Goal: Contribute content

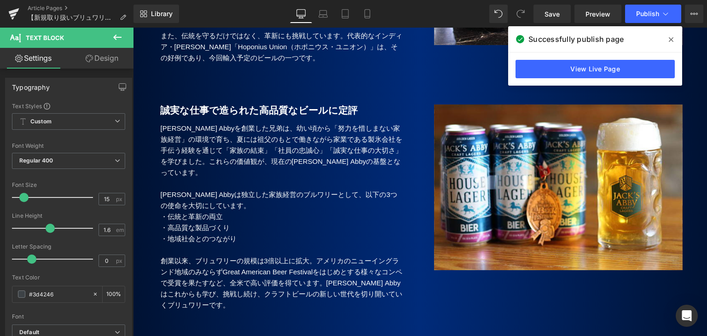
scroll to position [460, 0]
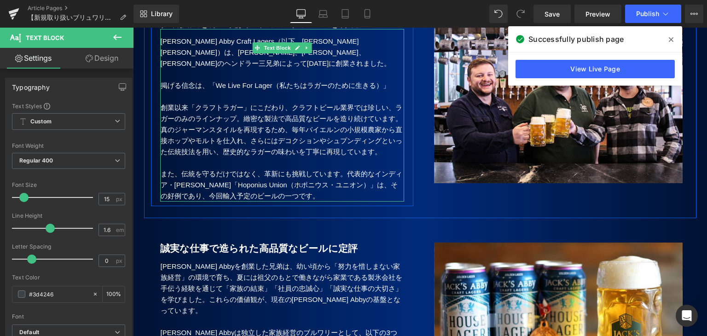
drag, startPoint x: 171, startPoint y: 175, endPoint x: 201, endPoint y: 216, distance: 50.1
click at [171, 175] on p "また、伝統を守るだけではなく、革新にも挑戦しています。代表的なインディア・[PERSON_NAME]「Hoponius Union（ホポニウス・ユニオン）」は…" at bounding box center [282, 184] width 243 height 33
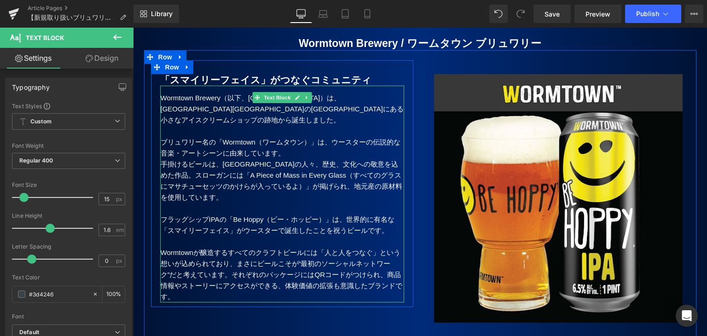
scroll to position [1104, 0]
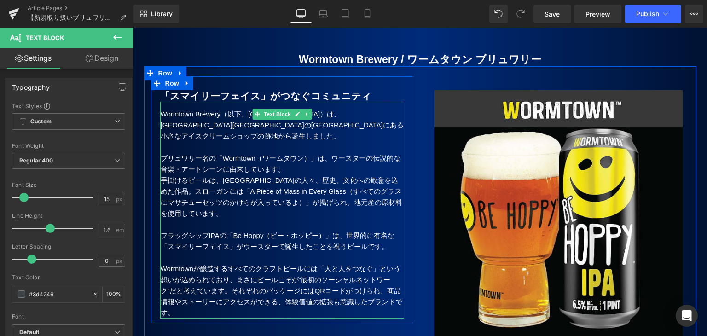
click at [176, 175] on p "手掛けるビールは、[GEOGRAPHIC_DATA]の人々、歴史、文化への敬意を込めた作品。スローガンには「A Piece of Mass in Every …" at bounding box center [282, 197] width 243 height 44
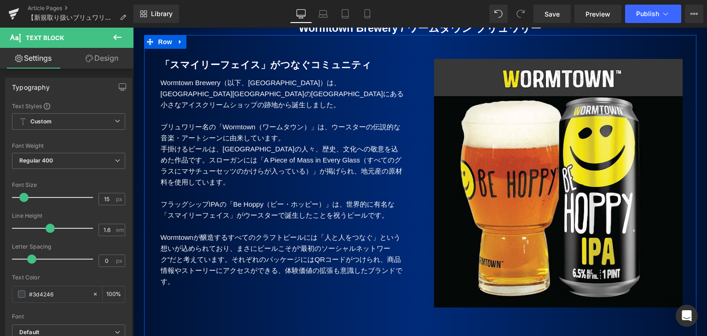
scroll to position [1150, 0]
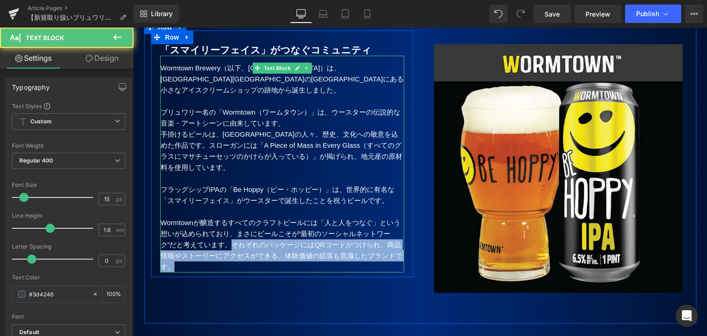
drag, startPoint x: 231, startPoint y: 212, endPoint x: 216, endPoint y: 234, distance: 26.7
click at [216, 234] on p "Wormtownが醸造するすべてのクラフトビールには「人と人をつなぐ」という想いが込められており、まさにビールこそが“最初のソーシャルネットワーク”だと考えて…" at bounding box center [282, 244] width 243 height 55
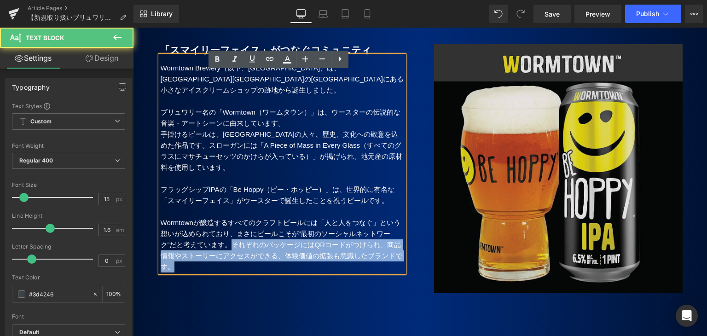
copy p "それぞれのパッケージにはQRコードがつけられ、商品情報やストーリーにアクセスができる、体験価値の拡張も意識したブランドです。"
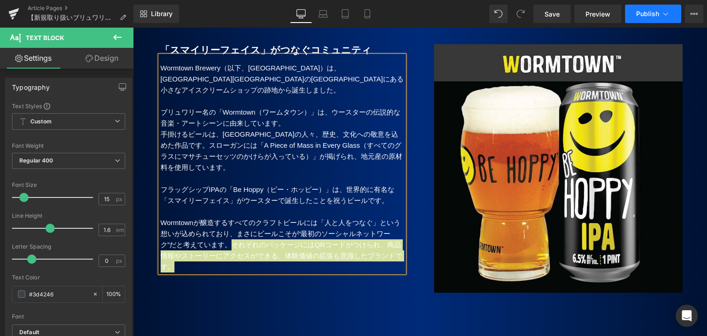
click at [640, 13] on span "Publish" at bounding box center [647, 13] width 23 height 7
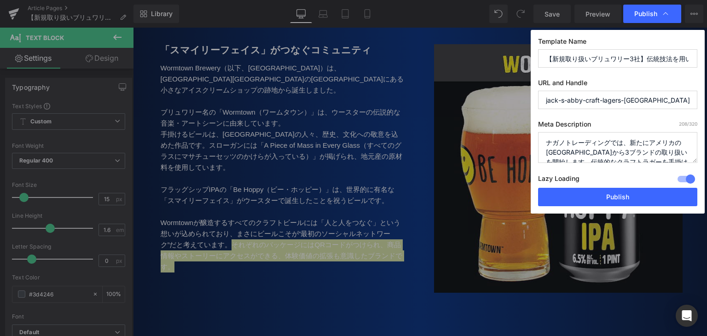
drag, startPoint x: 577, startPoint y: 196, endPoint x: 379, endPoint y: 0, distance: 277.9
click at [578, 196] on button "Publish" at bounding box center [617, 197] width 159 height 18
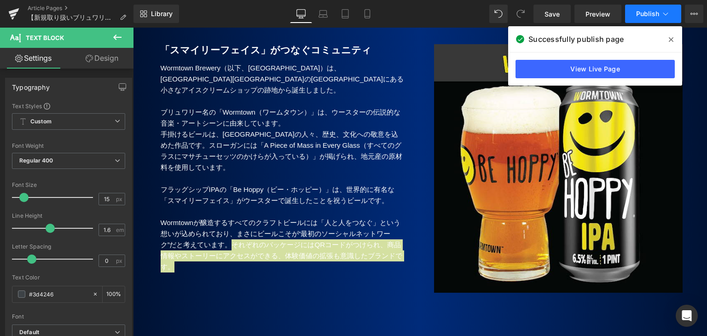
click at [641, 17] on span "Publish" at bounding box center [647, 13] width 23 height 7
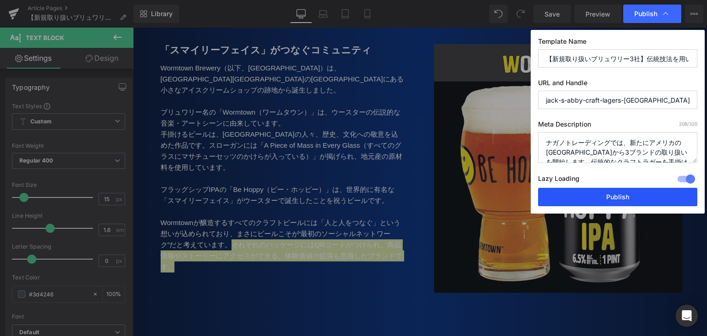
drag, startPoint x: 563, startPoint y: 190, endPoint x: 254, endPoint y: 113, distance: 318.7
click at [563, 190] on button "Publish" at bounding box center [617, 197] width 159 height 18
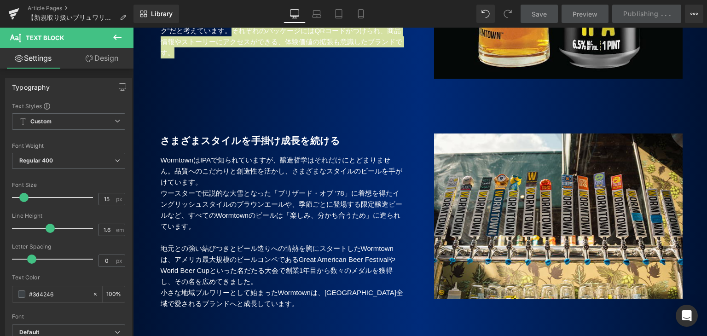
scroll to position [1380, 0]
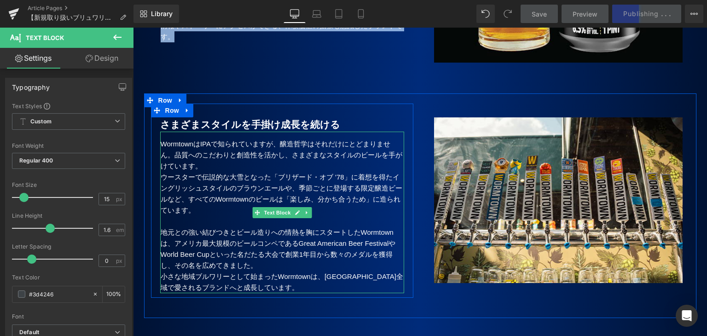
click at [262, 138] on p "WormtownはIPAで知られていますが、醸造哲学はそれだけにとどまりません。品質へのこだわりと創造性を活かし、さまざまなスタイルのビールを手がけています。" at bounding box center [282, 154] width 243 height 33
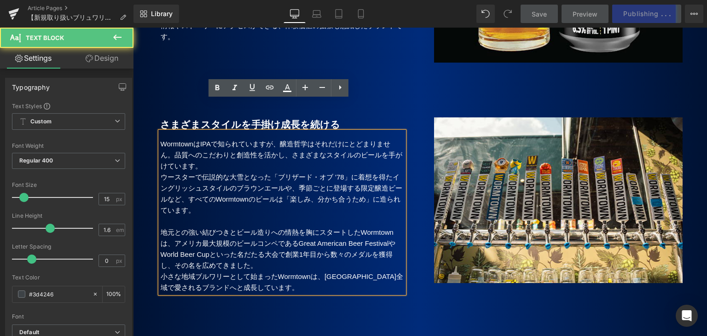
drag, startPoint x: 272, startPoint y: 113, endPoint x: 318, endPoint y: 191, distance: 90.4
click at [272, 138] on p "WormtownはIPAで知られていますが、醸造哲学はそれだけにとどまりません。品質へのこだわりと創造性を活かし、さまざまなスタイルのビールを手がけています。" at bounding box center [282, 154] width 243 height 33
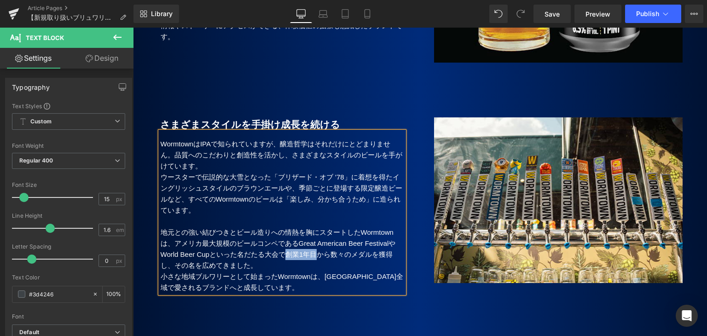
copy p "創業1年目"
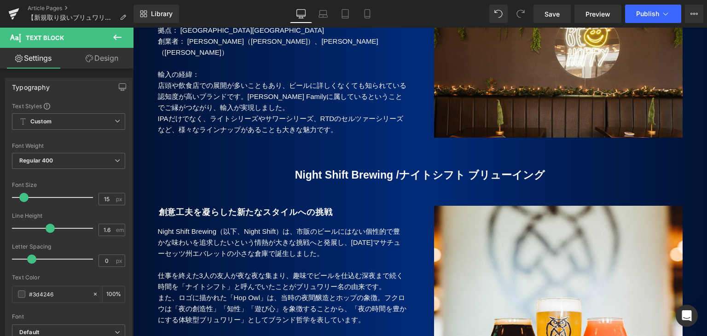
scroll to position [1886, 0]
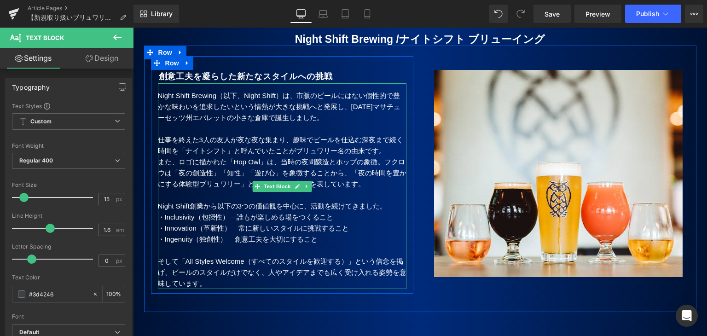
click at [319, 136] on span "仕事を終えた3人の友人が夜な夜な集まり、趣味でビールを仕込む深夜まで続く時間を「ナイトシフト」と呼んでいたことがブリュワリー名の由来です。" at bounding box center [280, 145] width 245 height 19
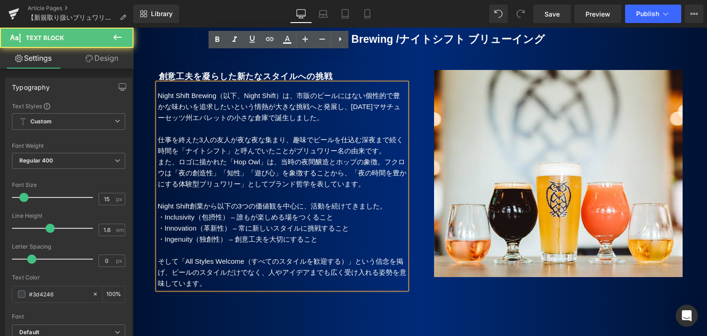
click at [376, 158] on span "また、ロゴに描かれた「Hop Owl」は、当時の夜間醸造とホップの象徴。" at bounding box center [271, 162] width 227 height 8
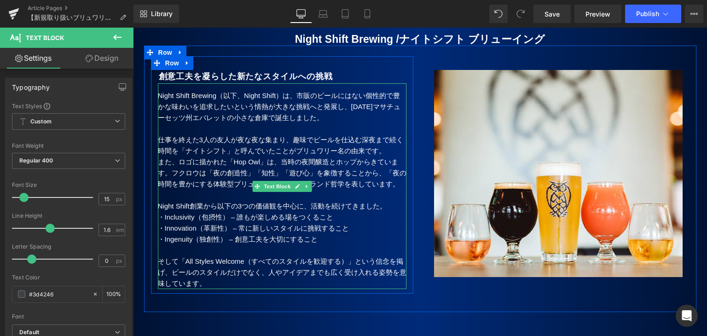
drag, startPoint x: 225, startPoint y: 121, endPoint x: 229, endPoint y: 126, distance: 5.9
click at [225, 136] on span "仕事を終えた3人の友人が夜な夜な集まり、趣味でビールを仕込む深夜まで続く時間を「ナイトシフト」と呼んでいたことがブリュワリー名の由来です。" at bounding box center [280, 145] width 245 height 19
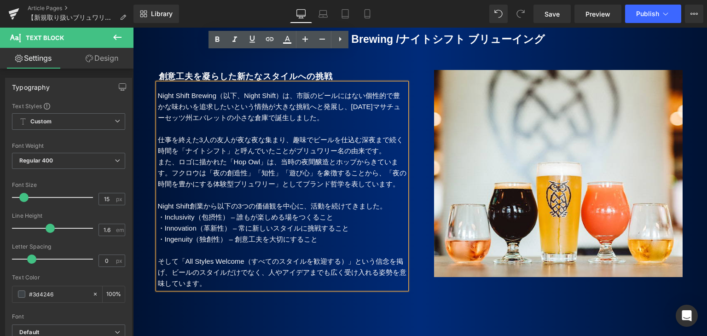
click at [356, 158] on span "また、ロゴに描かれた「Hop Owl」は、当時の夜間醸造とホップからきています。" at bounding box center [278, 167] width 241 height 19
click at [168, 169] on span "フクロウは「夜の創造性」「知性」「遊び心」を象徴することから、「夜の時間を豊かにする体験型ブリュワリー」としてブランド哲学を表しています。" at bounding box center [282, 178] width 248 height 19
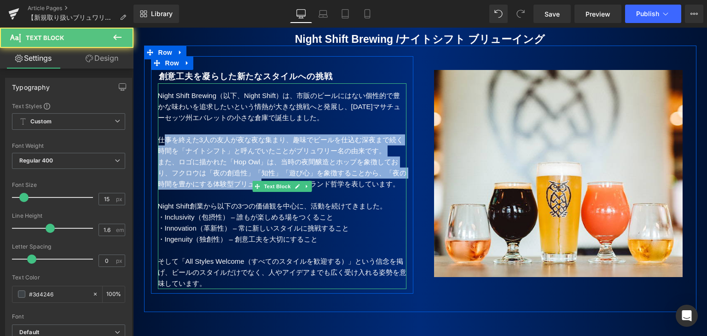
drag, startPoint x: 158, startPoint y: 107, endPoint x: 259, endPoint y: 148, distance: 108.2
click at [259, 148] on div "Night Shift Brewing（以下、Night Shift）は、市販のビールにはない個性的で豊かな味わいを追求したいという情熱が大きな挑戦へと発展し…" at bounding box center [282, 186] width 248 height 206
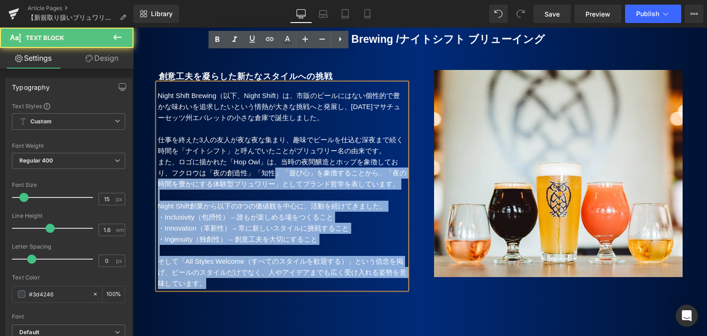
drag, startPoint x: 153, startPoint y: 107, endPoint x: 272, endPoint y: 138, distance: 123.2
click at [272, 138] on div "Night Shift Brewing（以下、Night Shift）は、市販のビールにはない個性的で豊かな味わいを追求したいという情熱が大きな挑戦へと発展し…" at bounding box center [282, 186] width 248 height 206
click at [271, 169] on span "フクロウは「夜の創造性」「知性」「遊び心」を象徴することから、「夜の時間を豊かにする体験型ブリュワリー」としてブランド哲学を表しています。" at bounding box center [282, 178] width 248 height 19
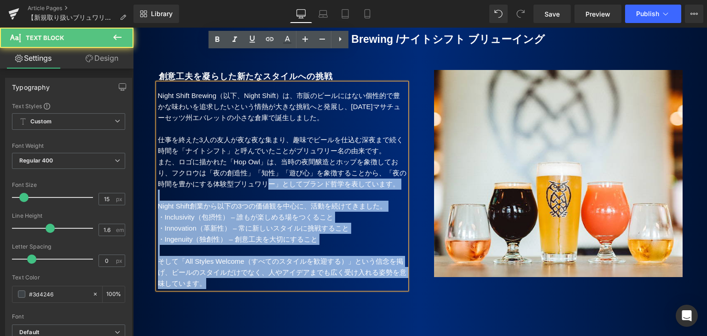
drag, startPoint x: 153, startPoint y: 108, endPoint x: 264, endPoint y: 146, distance: 117.1
click at [261, 148] on div "Night Shift Brewing（以下、Night Shift）は、市販のビールにはない個性的で豊かな味わいを追求したいという情熱が大きな挑戦へと発展し…" at bounding box center [282, 186] width 248 height 206
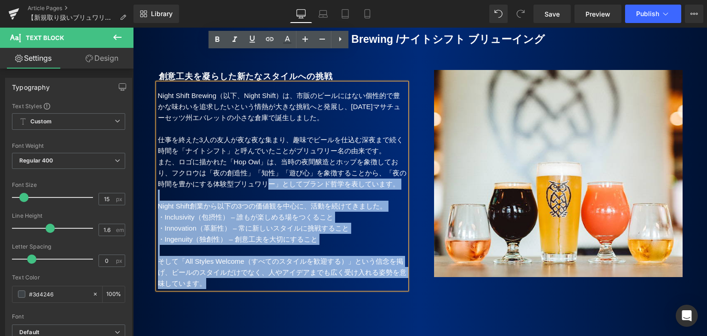
click at [400, 156] on p "また、ロゴに描かれた「Hop Owl」は、当時の夜間醸造とホップを象徴しており、 フクロウは「夜の創造性」「知性」「遊び心」を象徴することから、「夜の時間を豊…" at bounding box center [282, 172] width 248 height 33
drag, startPoint x: 396, startPoint y: 154, endPoint x: 153, endPoint y: 112, distance: 246.5
click at [158, 112] on div "Night Shift Brewing（以下、Night Shift）は、市販のビールにはない個性的で豊かな味わいを追求したいという情熱が大きな挑戦へと発展し…" at bounding box center [282, 186] width 248 height 206
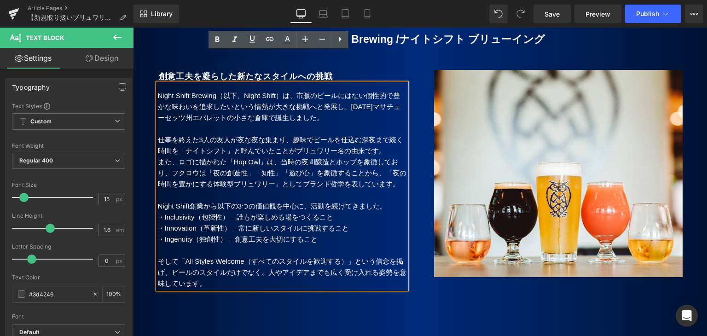
click at [158, 136] on span "仕事を終えた3人の友人が夜な夜な集まり、趣味でビールを仕込む深夜まで続く時間を「ナイトシフト」と呼んでいたことがブリュワリー名の由来です。" at bounding box center [280, 145] width 245 height 19
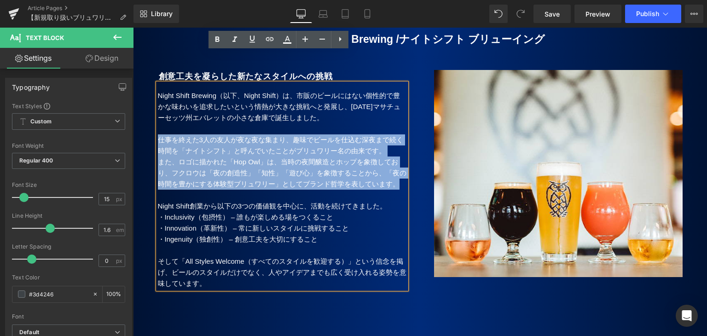
drag, startPoint x: 157, startPoint y: 107, endPoint x: 390, endPoint y: 153, distance: 237.2
click at [390, 153] on div "Night Shift Brewing（以下、Night Shift）は、市販のビールにはない個性的で豊かな味わいを追求したいという情熱が大きな挑戦へと発展し…" at bounding box center [282, 186] width 248 height 206
copy div "仕事を終えた3人の友人が夜な夜な集まり、趣味でビールを仕込む深夜まで続く時間を「ナイトシフト」と呼んでいたことがブリュワリー名の由来です。 また、ロゴに描かれ…"
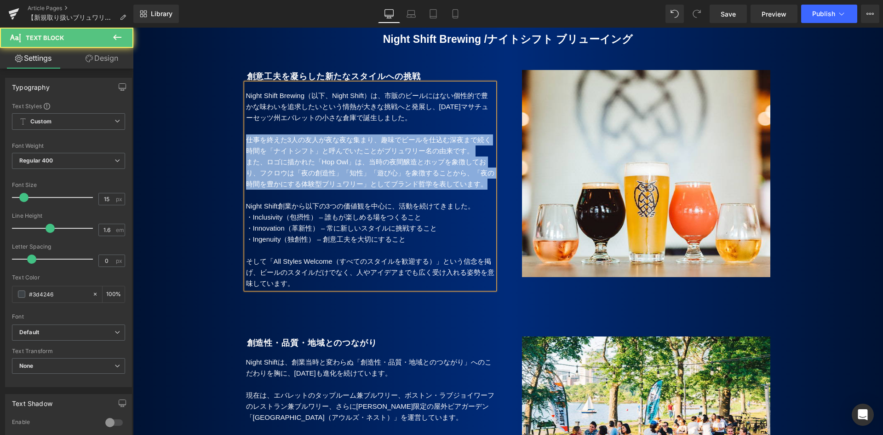
click at [286, 169] on span "フクロウは「夜の創造性」「知性」「遊び心」を象徴することから、「夜の時間を豊かにする体験型ブリュワリー」としてブランド哲学を表しています。" at bounding box center [370, 178] width 248 height 19
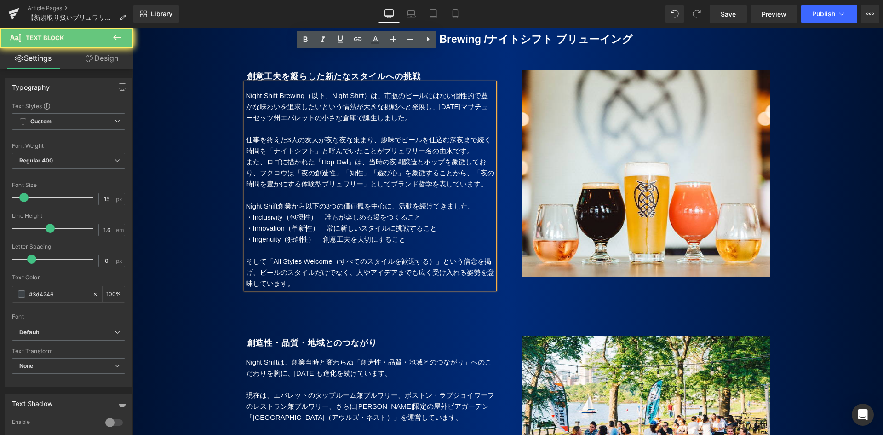
click at [316, 202] on span "Night Shift創業から以下の3つの価値観を中心に、活動を続けてきました。" at bounding box center [360, 206] width 229 height 8
click at [264, 169] on span "フクロウは「夜の創造性」「知性」「遊び心」を象徴することから、「夜の時間を豊かにする体験型ブリュワリー」としてブランド哲学を表しています。" at bounding box center [370, 178] width 248 height 19
click at [246, 136] on span "仕事を終えた3人の友人が夜な夜な集まり、趣味でビールを仕込む深夜まで続く時間を「ナイトシフト」と呼んでいたことがブリュワリー名の由来です。" at bounding box center [368, 145] width 245 height 19
click at [246, 158] on span "また、ロゴに描かれた「Hop Owl」は、当時の夜間醸造とホップを象徴しており、" at bounding box center [366, 167] width 241 height 19
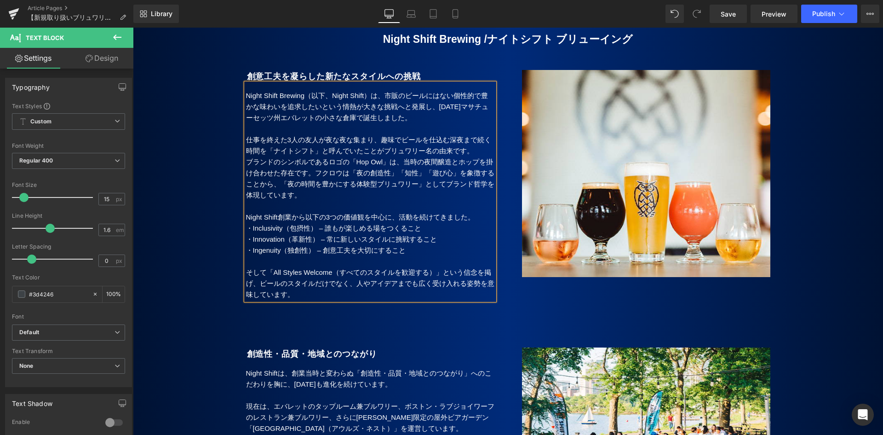
drag, startPoint x: 278, startPoint y: 185, endPoint x: 291, endPoint y: 259, distance: 75.2
click at [278, 213] on span "Night Shift創業から以下の3つの価値観を中心に、活動を続けてきました。" at bounding box center [360, 217] width 229 height 8
click at [706, 12] on span "Publish" at bounding box center [824, 13] width 23 height 7
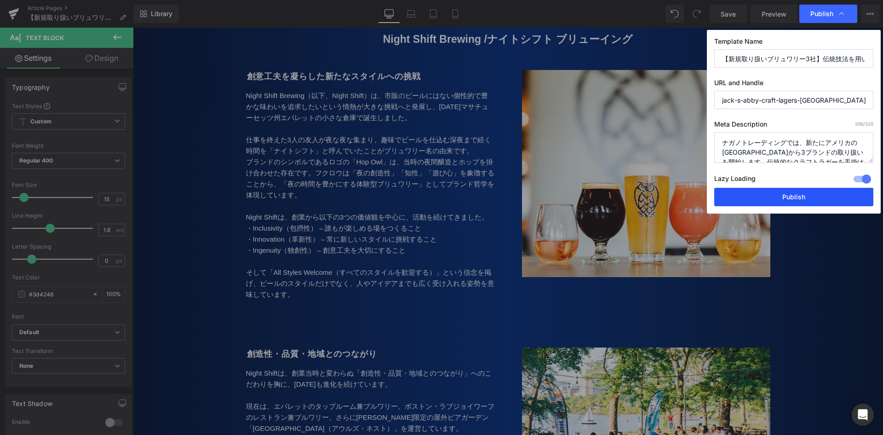
click at [706, 192] on button "Publish" at bounding box center [794, 197] width 159 height 18
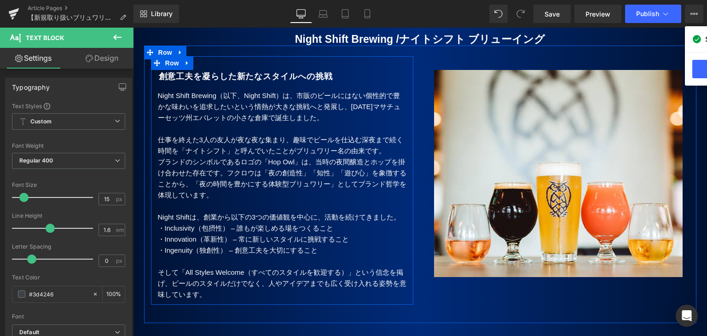
click at [205, 72] on b "創意工夫を凝らした新たなスタイルへの挑戦" at bounding box center [246, 76] width 174 height 9
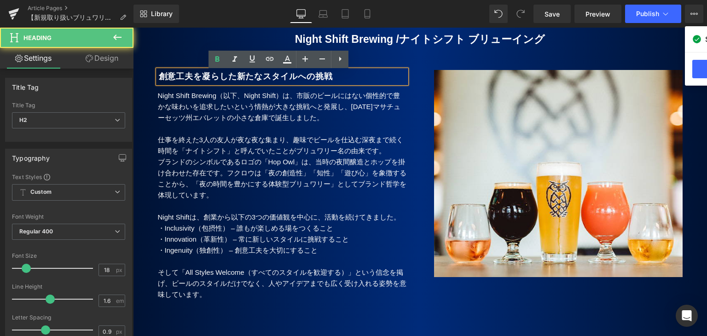
click at [166, 72] on b "創意工夫を凝らした新たなスタイルへの挑戦" at bounding box center [246, 76] width 174 height 9
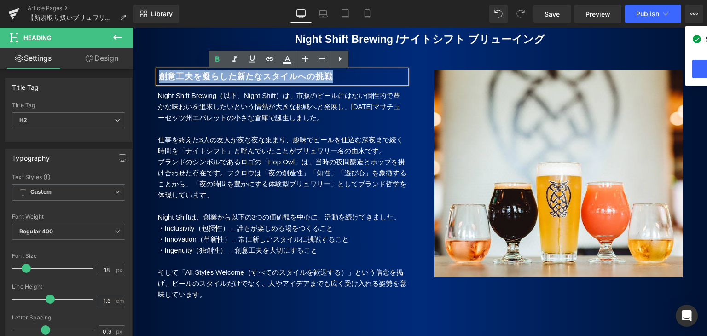
drag, startPoint x: 156, startPoint y: 43, endPoint x: 464, endPoint y: 79, distance: 310.4
click at [329, 72] on b "創意工夫を凝らした新たなスタイルへの挑戦" at bounding box center [246, 76] width 174 height 9
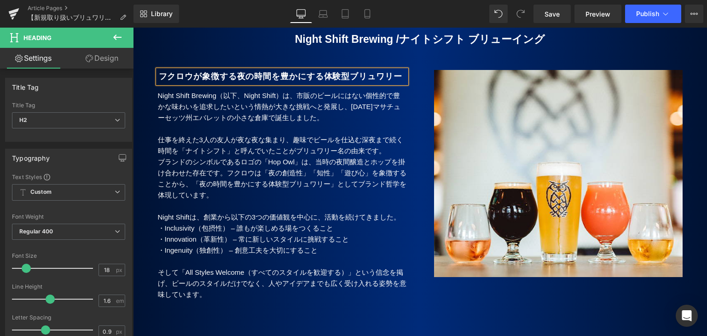
click at [194, 72] on b "フクロウが象徴する夜の時間を豊かにする体験型ブリュワリー" at bounding box center [280, 76] width 243 height 9
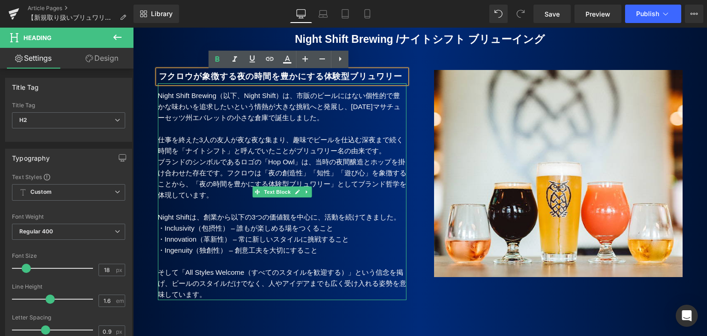
click at [195, 169] on span "フクロウは「夜の創造性」「知性」「遊び心」を象徴することから、「夜の時間を豊かにする体験型ブリュワリー」としてブランド哲学を体現しています。" at bounding box center [282, 184] width 248 height 30
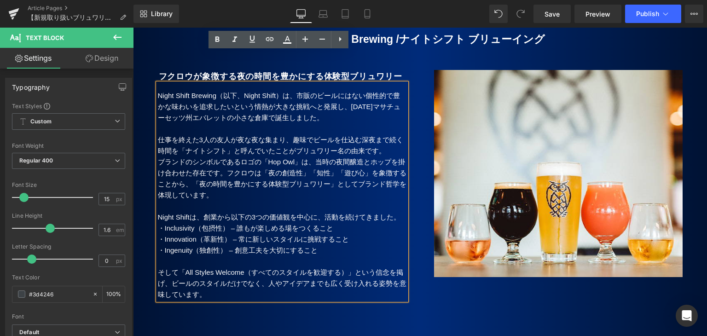
scroll to position [1840, 0]
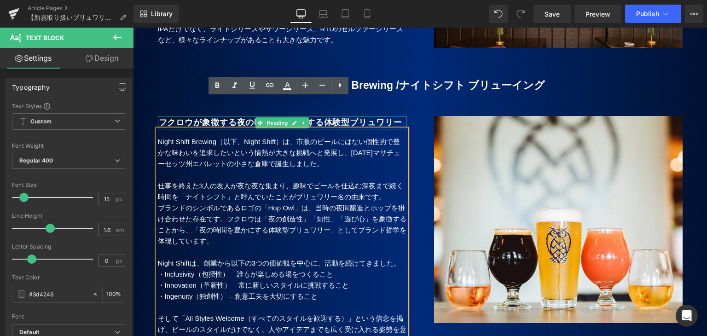
drag, startPoint x: 163, startPoint y: 92, endPoint x: 225, endPoint y: 104, distance: 63.3
click at [162, 118] on b "フクロウが象徴する夜の時間を豊かにする体験型ブリュワリー" at bounding box center [280, 122] width 243 height 9
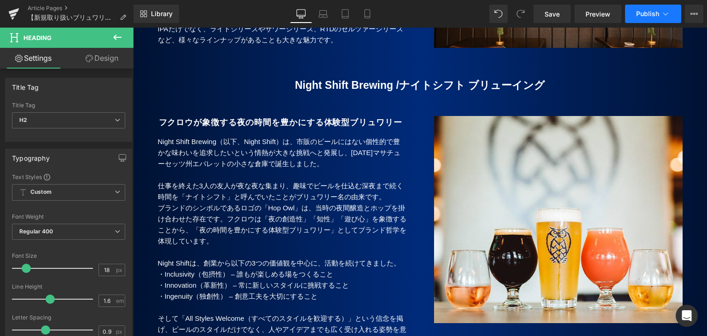
click at [635, 14] on button "Publish" at bounding box center [653, 14] width 56 height 18
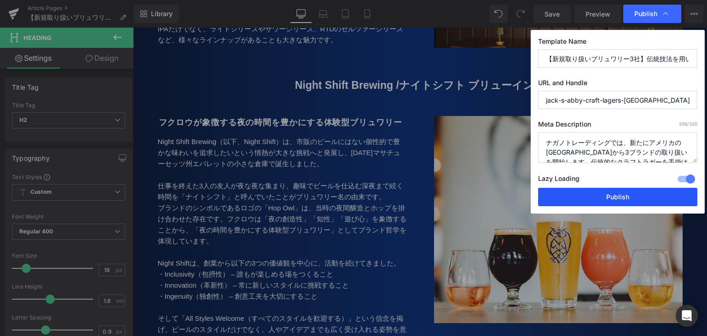
click at [588, 205] on button "Publish" at bounding box center [617, 197] width 159 height 18
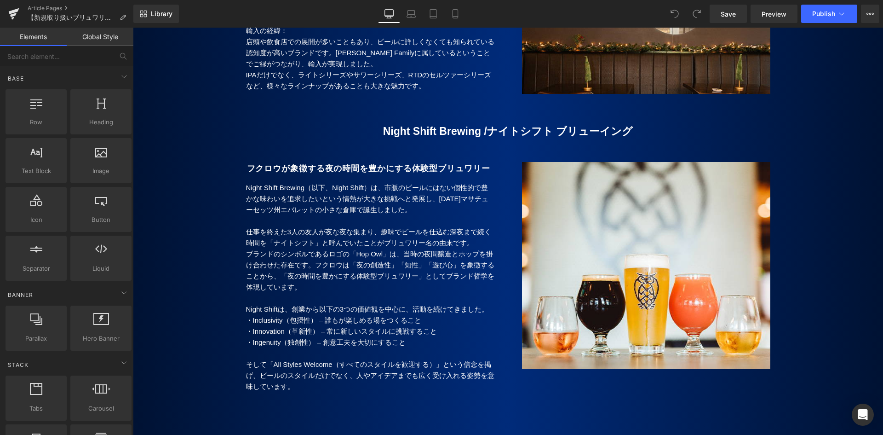
scroll to position [1840, 0]
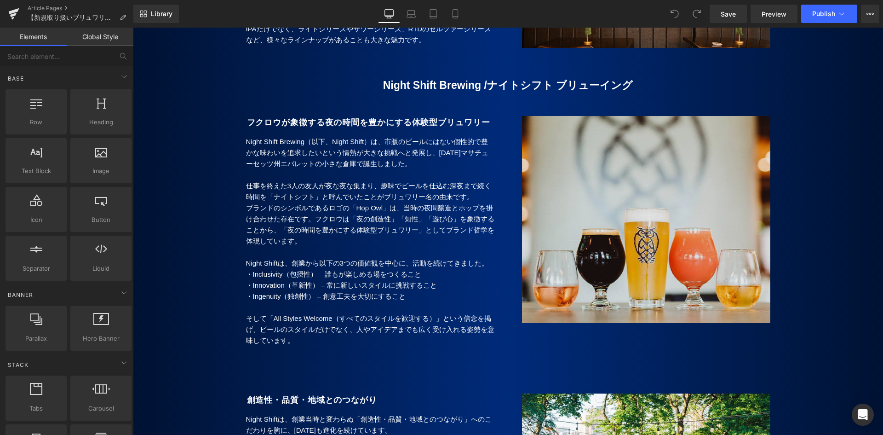
click at [627, 237] on img at bounding box center [646, 223] width 248 height 215
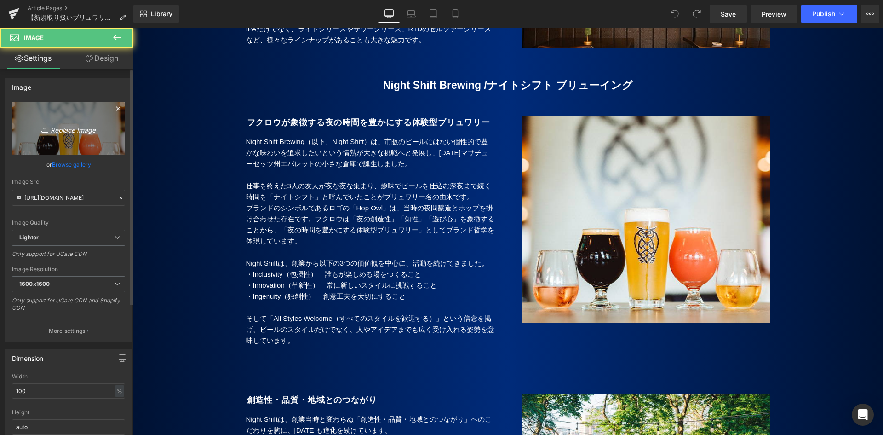
click at [85, 140] on link "Replace Image" at bounding box center [68, 128] width 113 height 53
type input "C:\fakepath\Night Shift8.jpg"
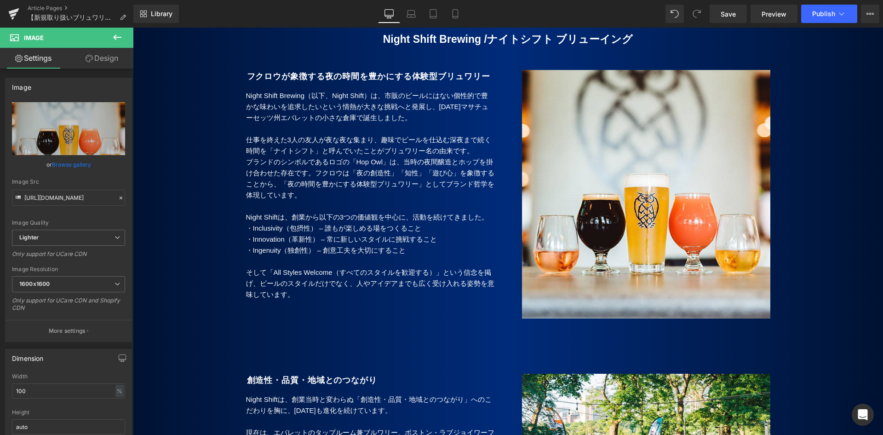
type input "https://ucarecdn.com/a7b9725a-681f-49a0-9091-575c464434e5/-/format/auto/-/previ…"
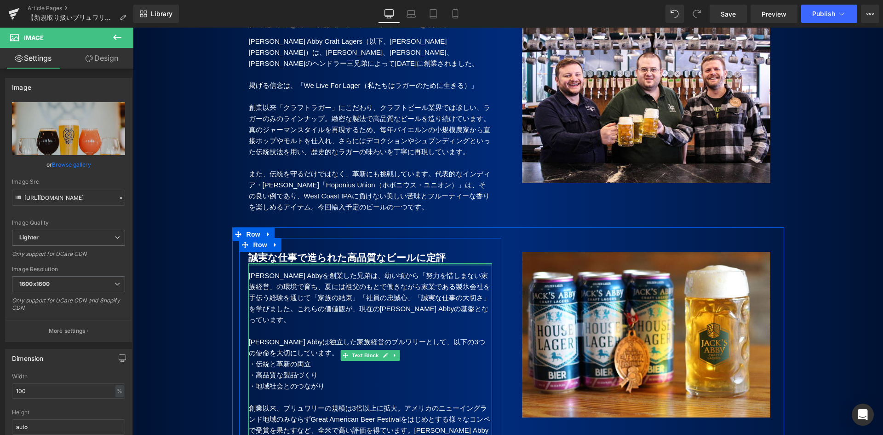
scroll to position [368, 0]
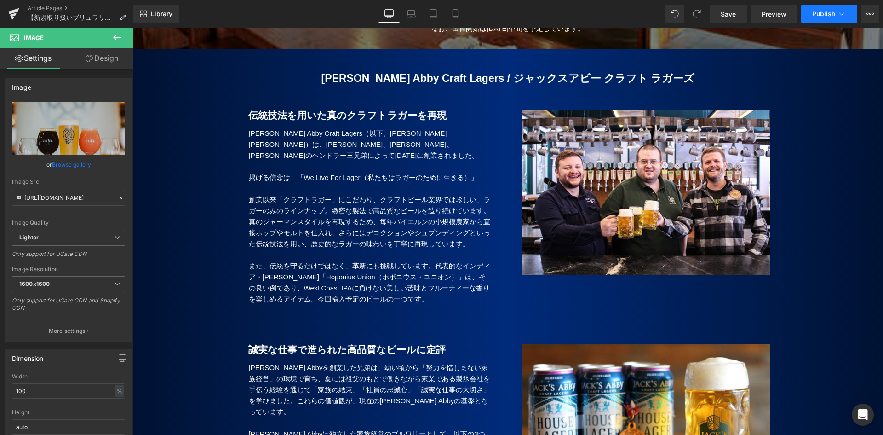
click at [819, 12] on span "Publish" at bounding box center [824, 13] width 23 height 7
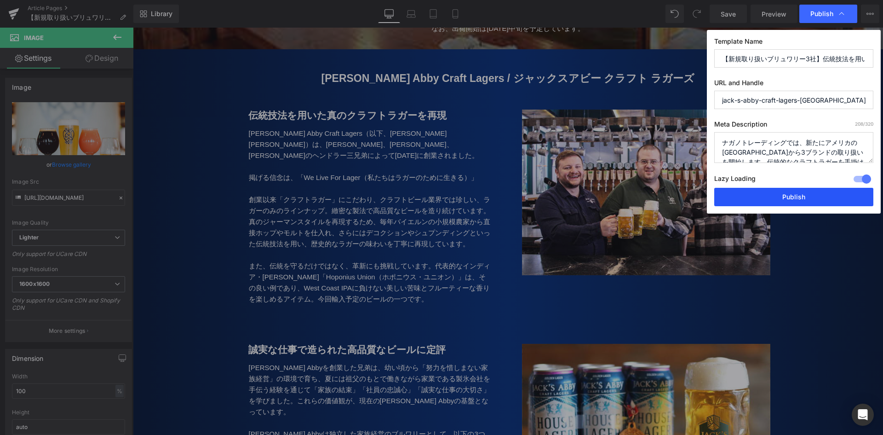
click at [736, 196] on button "Publish" at bounding box center [794, 197] width 159 height 18
